Goal: Check status: Check status

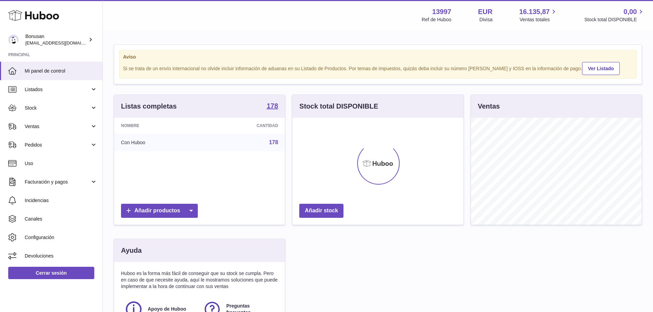
scroll to position [107, 171]
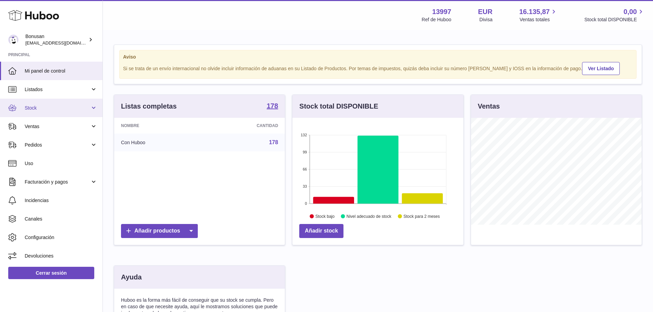
click at [92, 110] on link "Stock" at bounding box center [51, 108] width 103 height 19
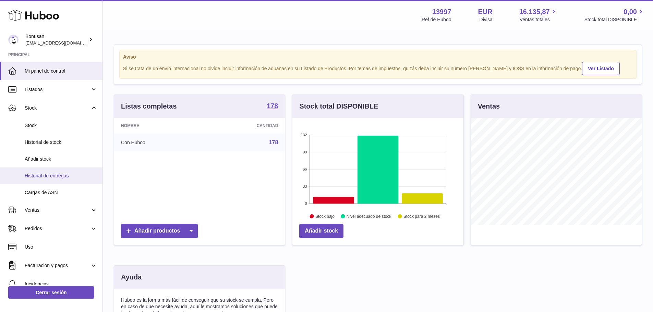
click at [46, 174] on span "Historial de entregas" at bounding box center [61, 176] width 73 height 7
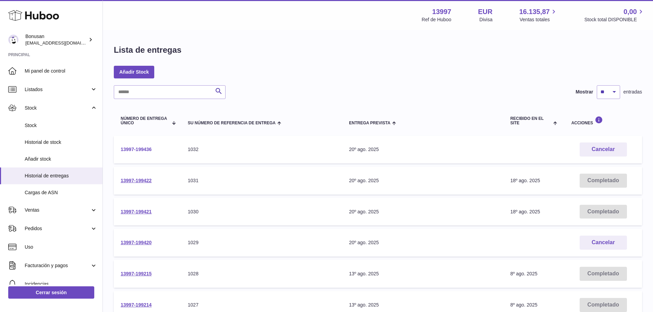
click at [140, 149] on link "13997-199436" at bounding box center [136, 149] width 31 height 5
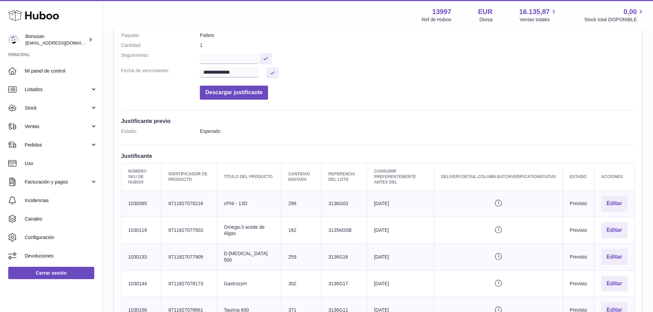
scroll to position [137, 0]
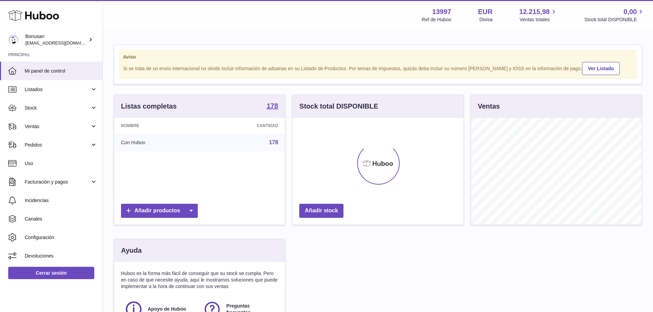
scroll to position [107, 171]
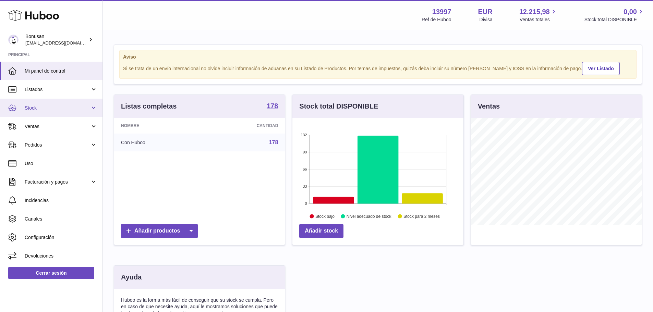
click at [93, 108] on link "Stock" at bounding box center [51, 108] width 103 height 19
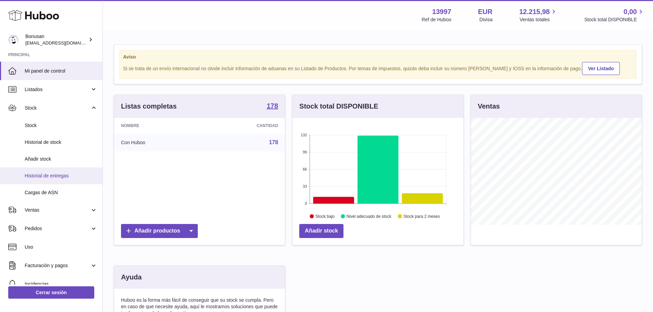
click at [55, 177] on span "Historial de entregas" at bounding box center [61, 176] width 73 height 7
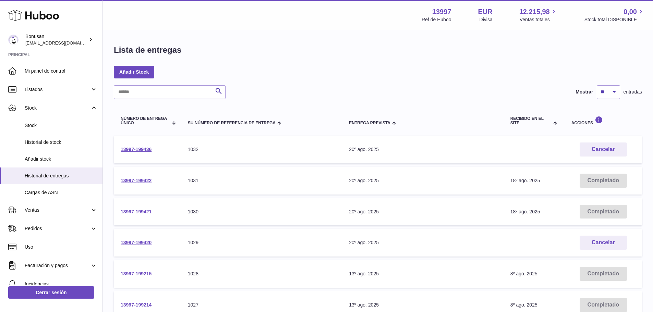
scroll to position [69, 0]
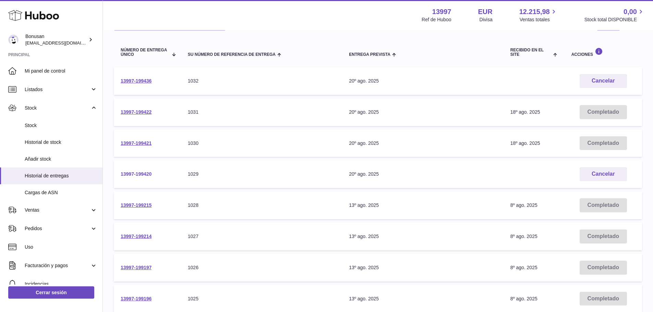
click at [139, 174] on link "13997-199420" at bounding box center [136, 173] width 31 height 5
click at [133, 81] on link "13997-199436" at bounding box center [136, 80] width 31 height 5
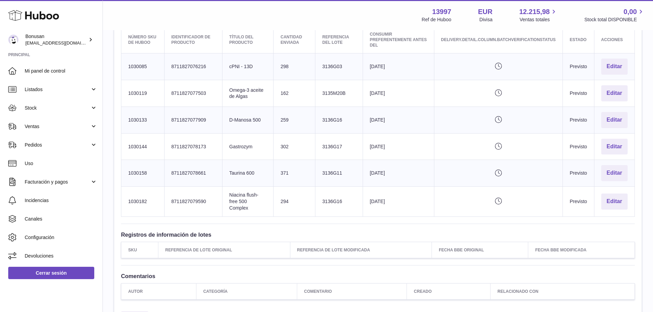
scroll to position [309, 0]
